Goal: Navigation & Orientation: Find specific page/section

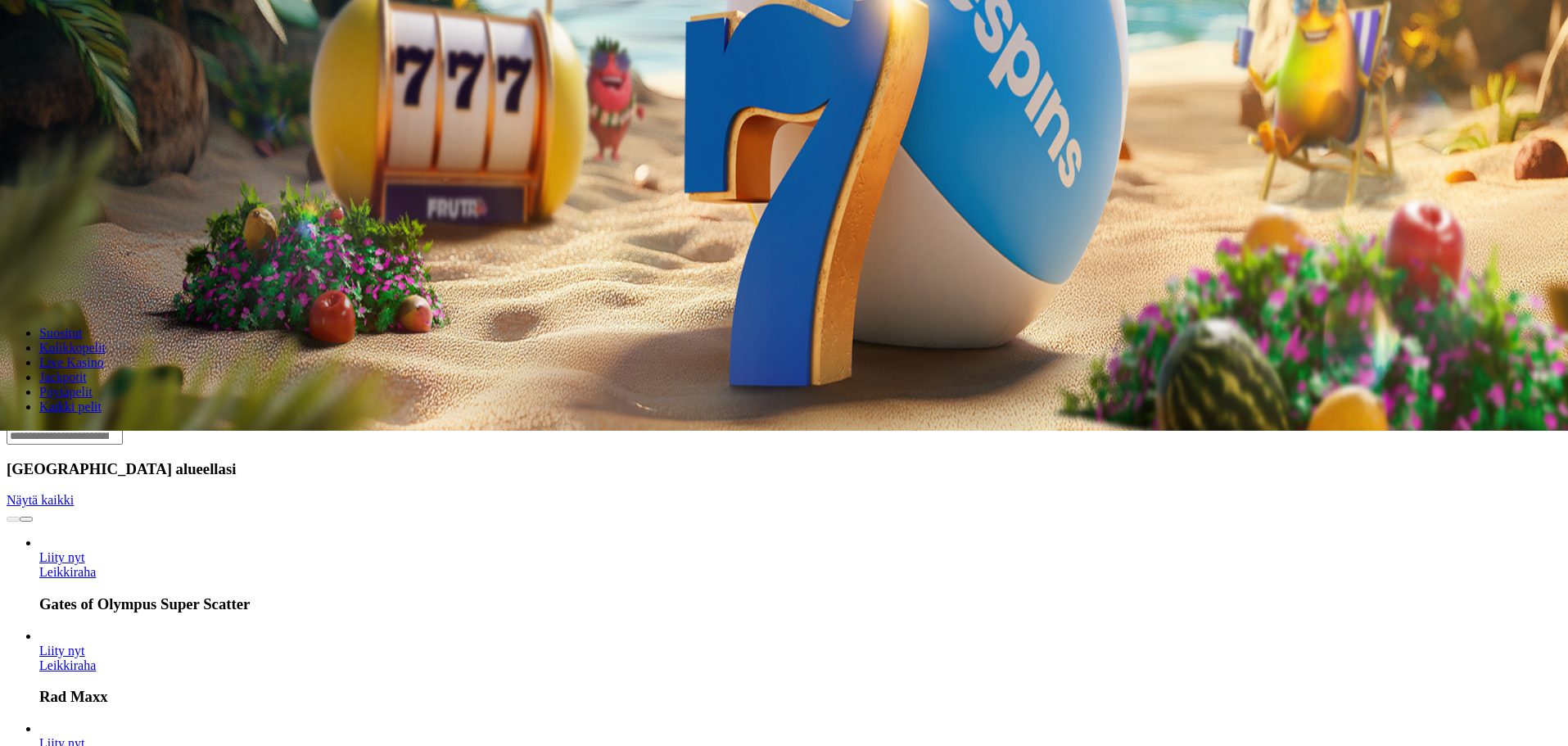
scroll to position [409, 0]
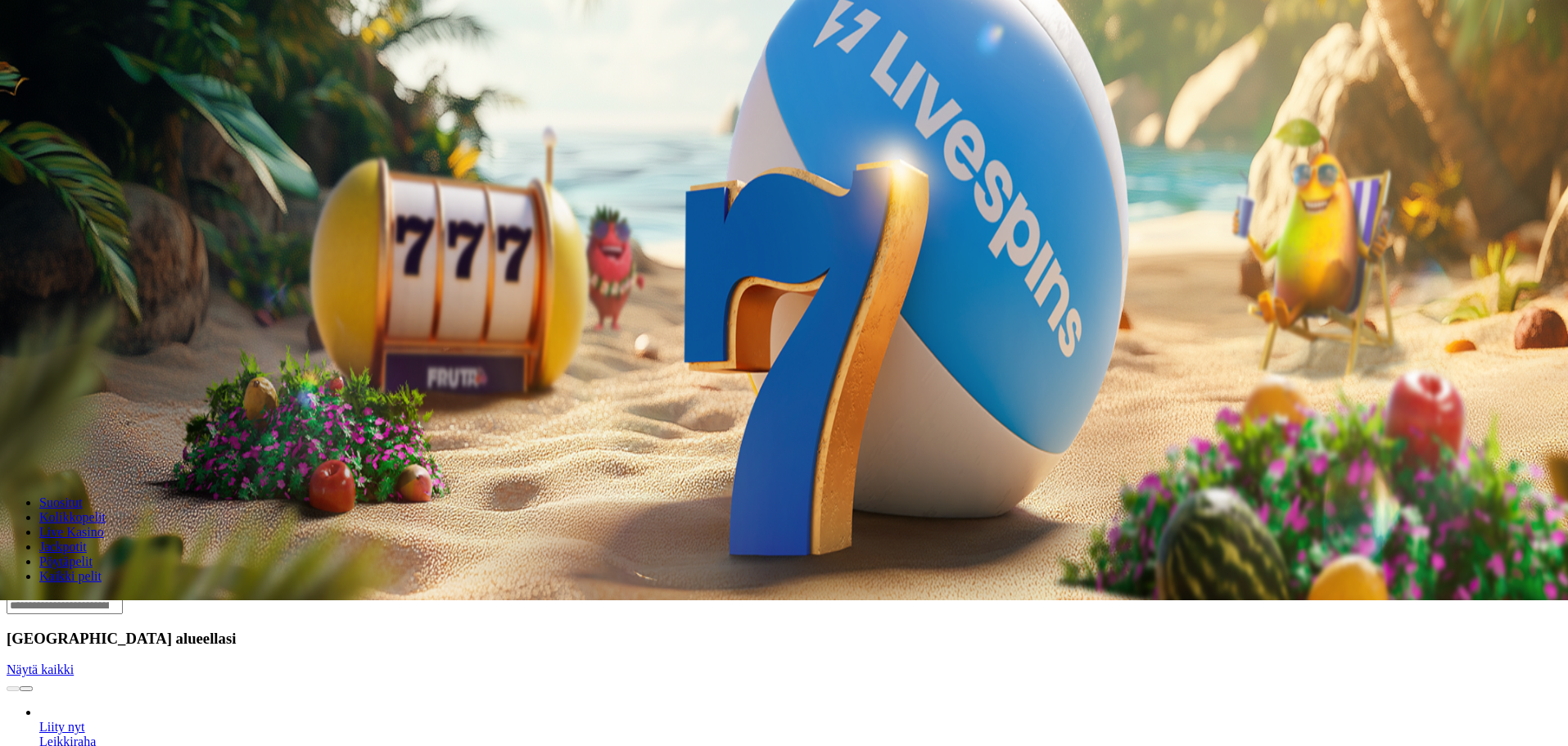
scroll to position [137, 0]
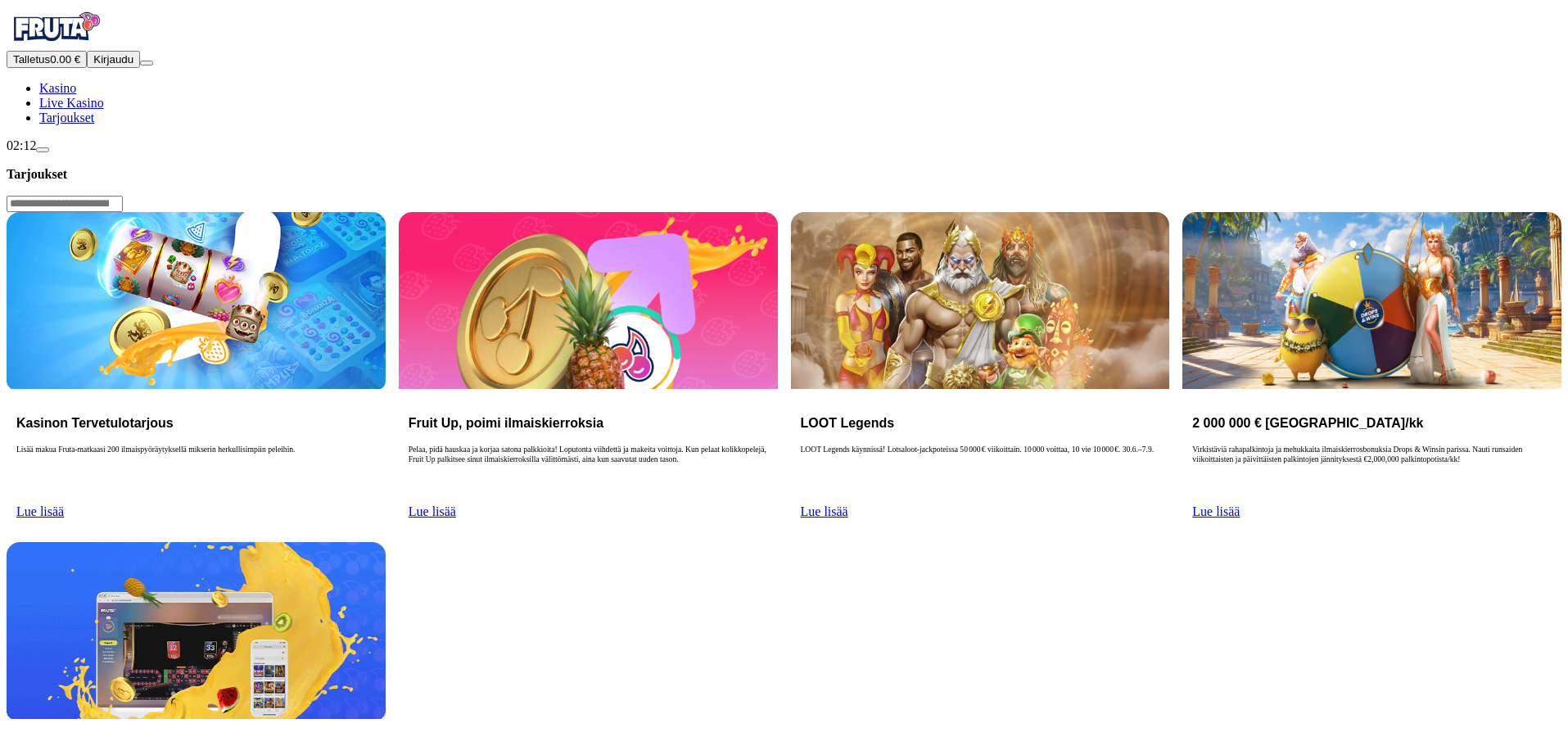
click at [95, 65] on span "Kirjaudu" at bounding box center [114, 59] width 40 height 12
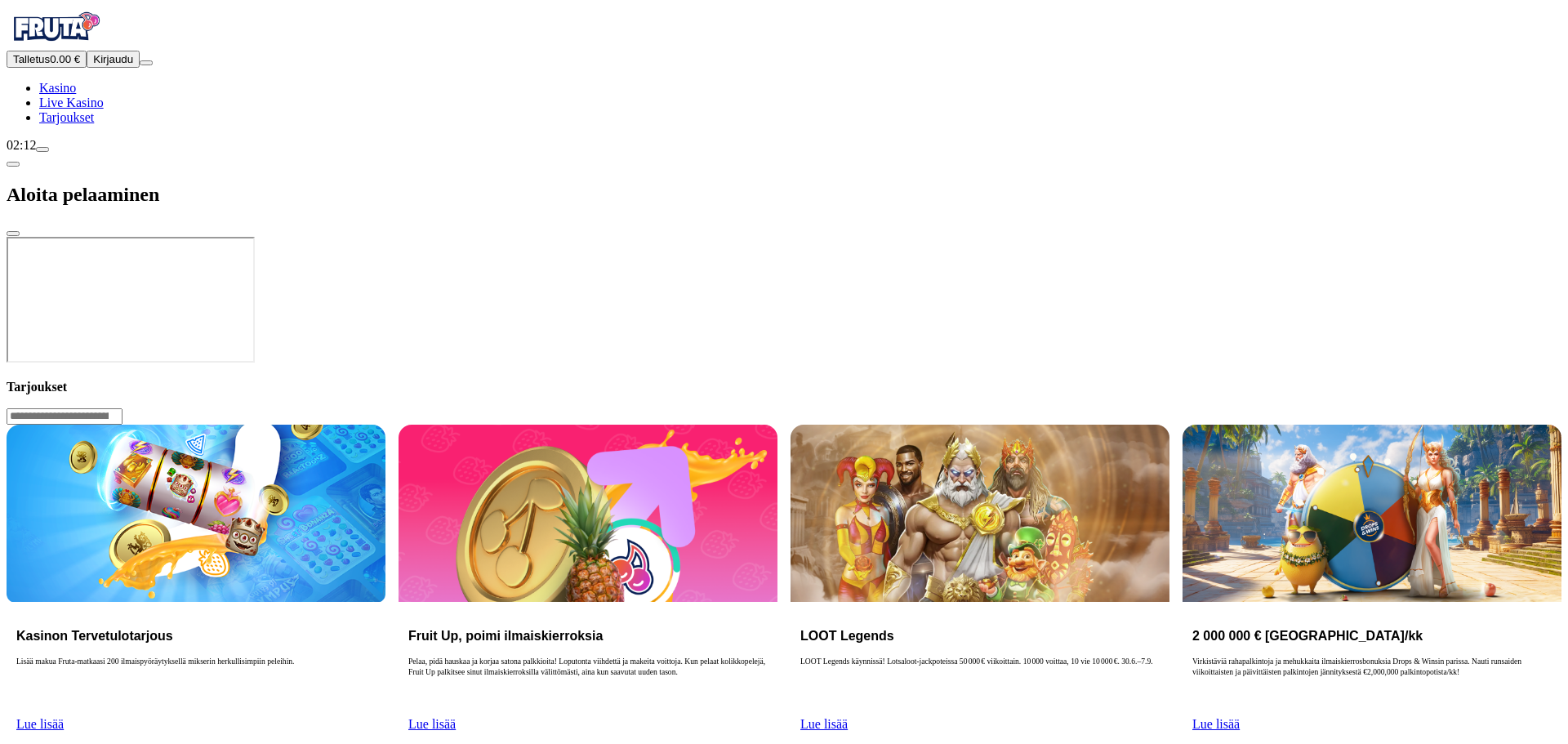
click at [76, 95] on span "Kasino" at bounding box center [57, 88] width 36 height 14
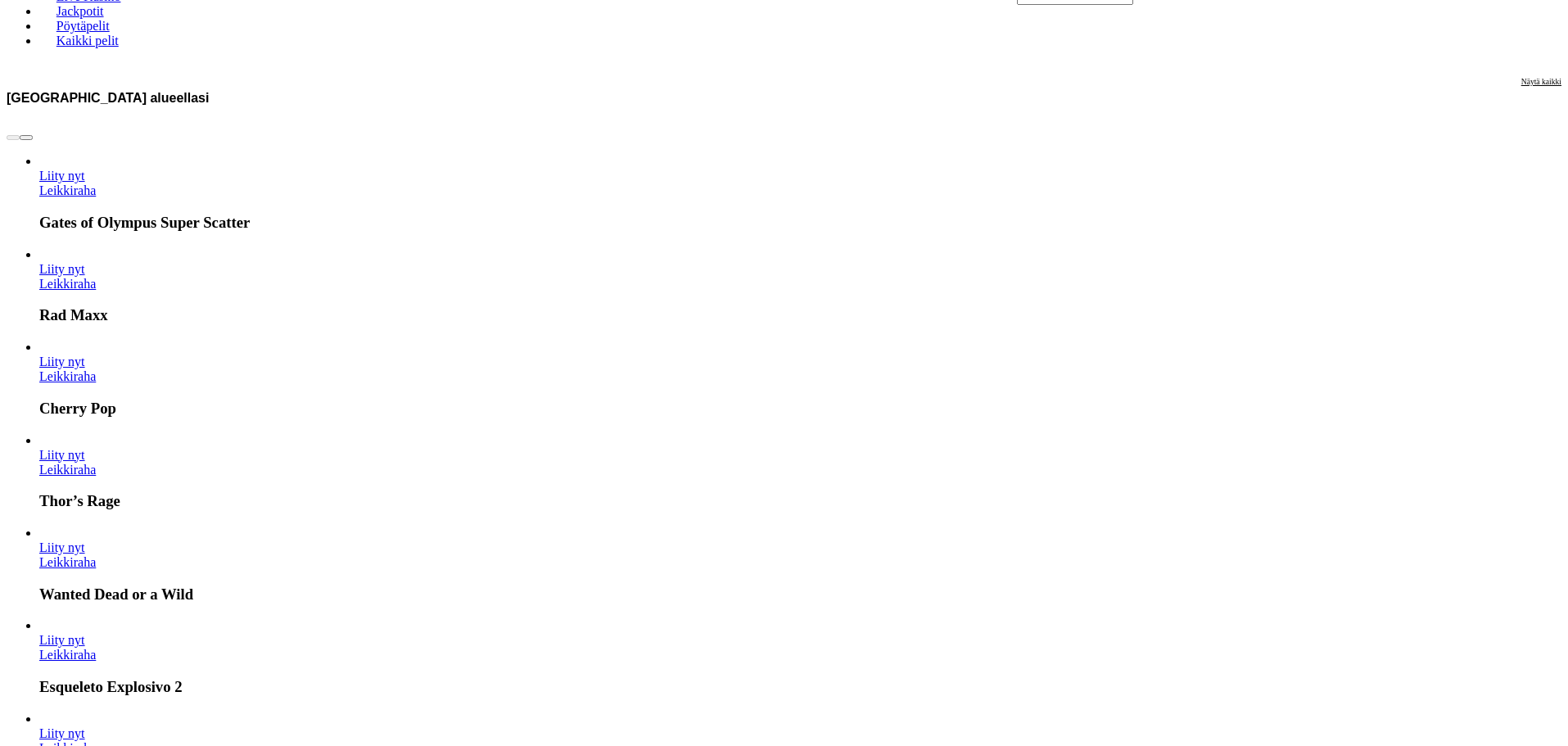
scroll to position [819, 0]
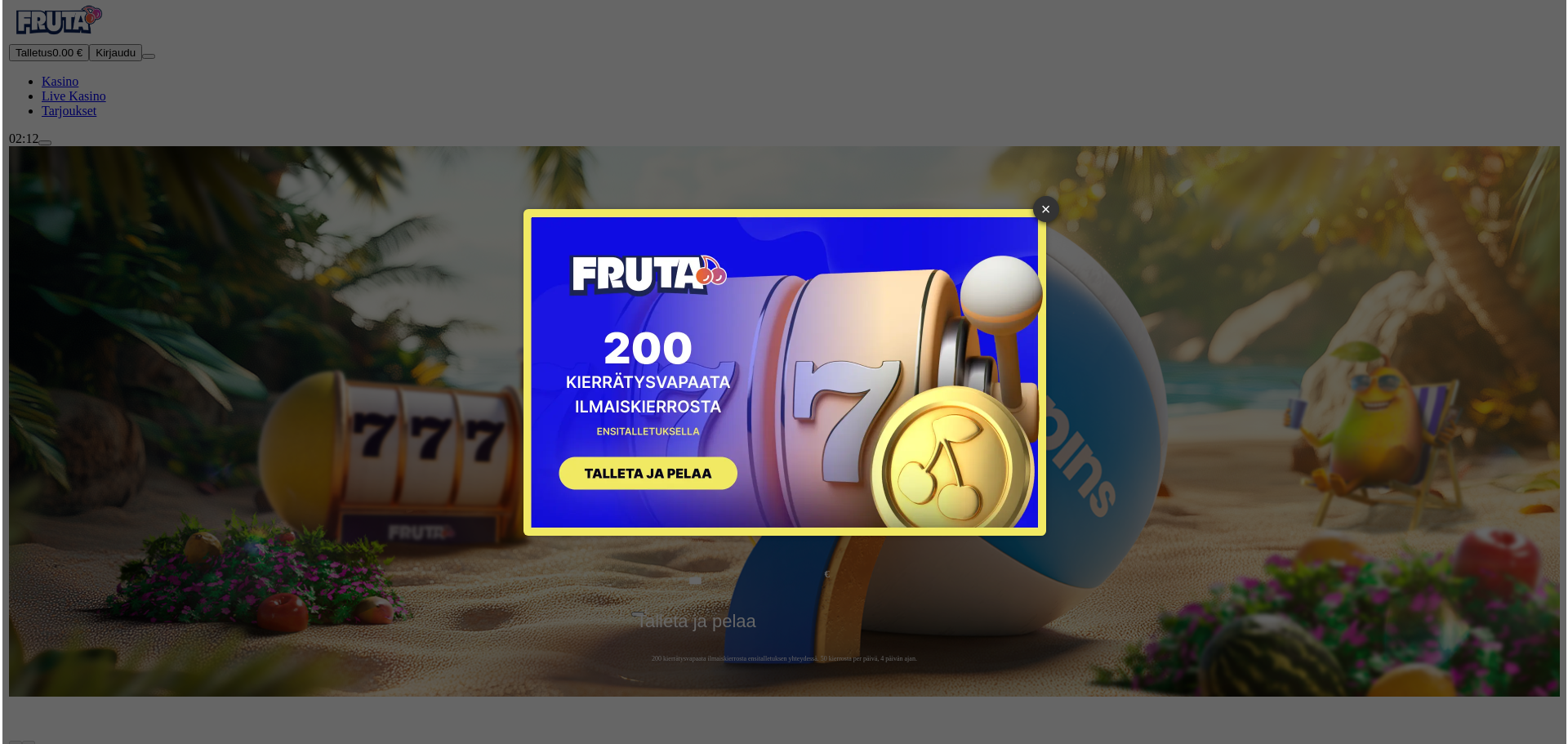
scroll to position [0, 0]
